Goal: Task Accomplishment & Management: Use online tool/utility

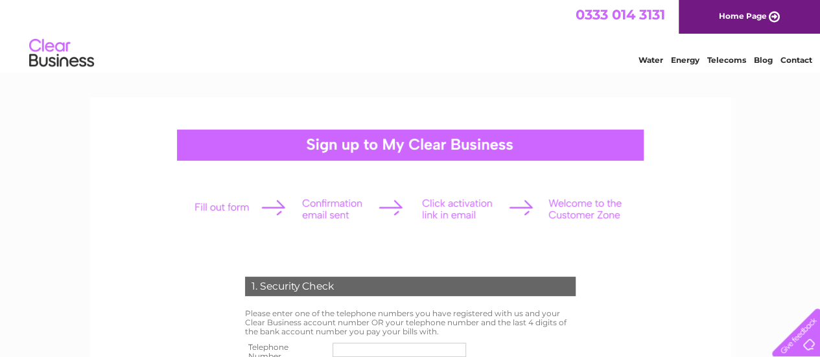
click at [639, 58] on link "Water" at bounding box center [651, 60] width 25 height 10
click at [661, 60] on link "Water" at bounding box center [651, 60] width 25 height 10
click at [711, 19] on link "Home Page" at bounding box center [749, 17] width 141 height 34
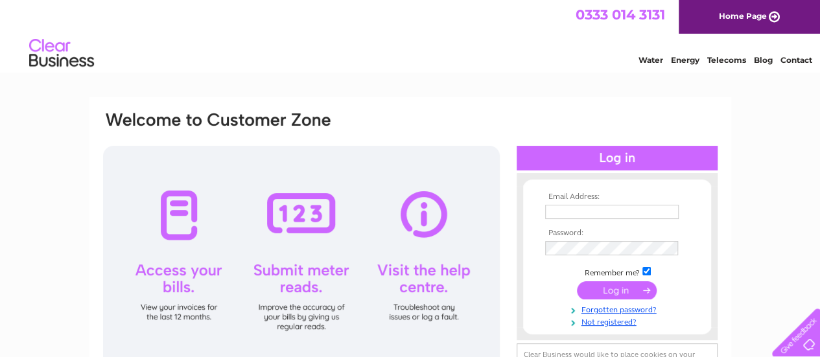
type input "dion.lindskog@gmail.com"
click at [617, 291] on input "submit" at bounding box center [617, 290] width 80 height 18
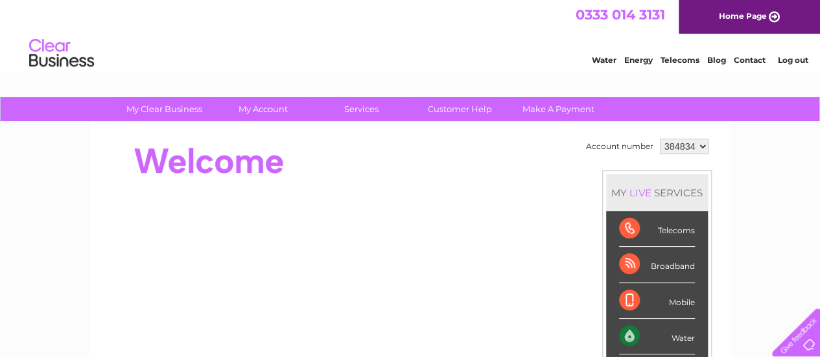
click at [669, 333] on div "Water" at bounding box center [657, 337] width 76 height 36
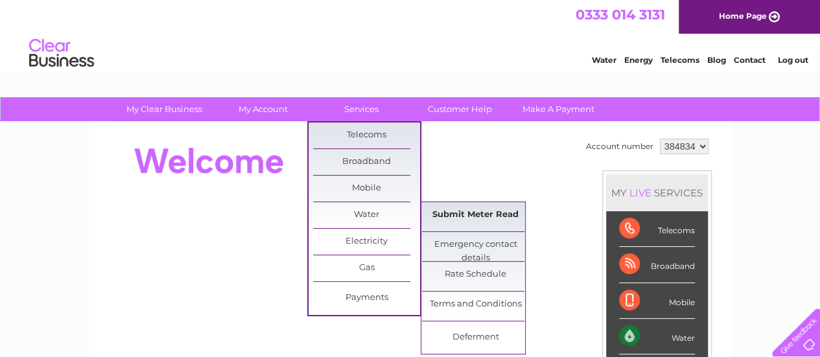
click at [451, 211] on link "Submit Meter Read" at bounding box center [475, 215] width 107 height 26
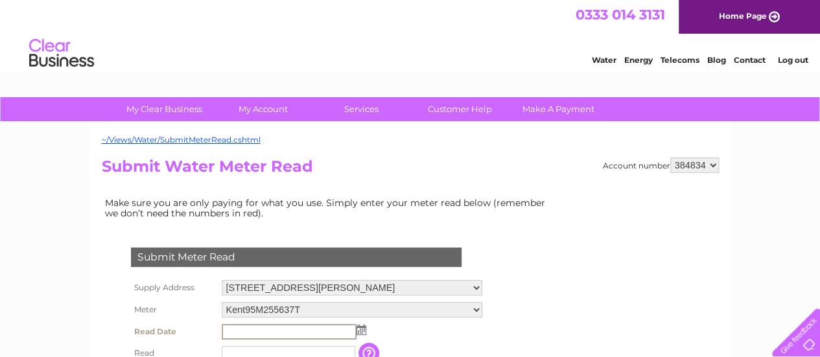
click at [245, 335] on input "text" at bounding box center [289, 332] width 135 height 16
click at [364, 331] on td at bounding box center [351, 331] width 267 height 21
click at [361, 329] on img at bounding box center [360, 329] width 10 height 10
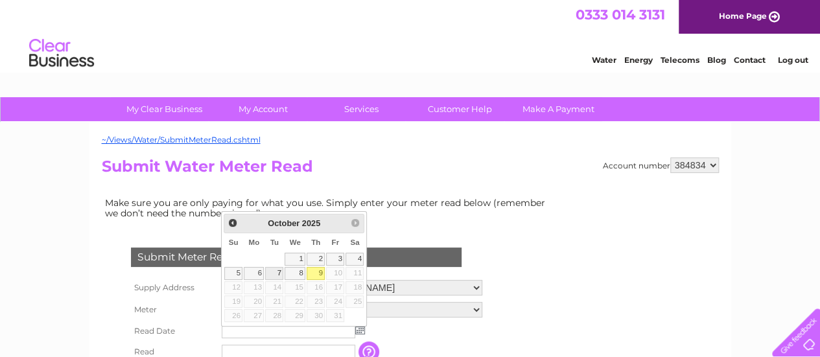
click at [275, 273] on link "7" at bounding box center [274, 273] width 18 height 13
type input "2025/10/07"
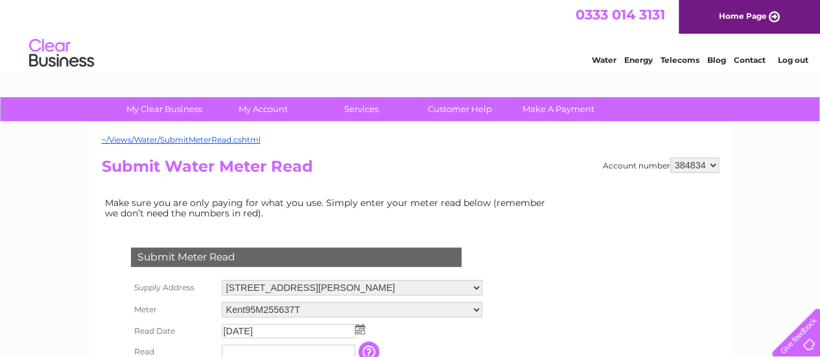
scroll to position [237, 0]
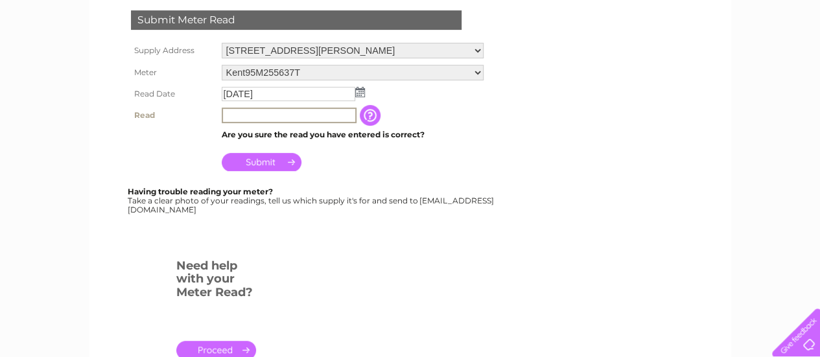
click at [256, 113] on input "text" at bounding box center [289, 116] width 135 height 16
type input "2238"
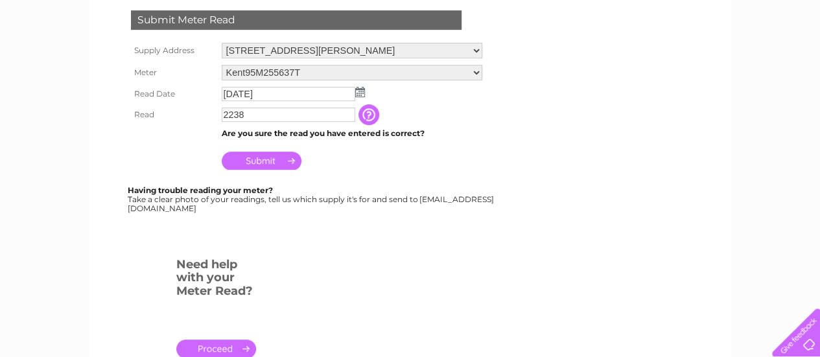
click at [283, 161] on input "Submit" at bounding box center [262, 161] width 80 height 18
